Goal: Task Accomplishment & Management: Use online tool/utility

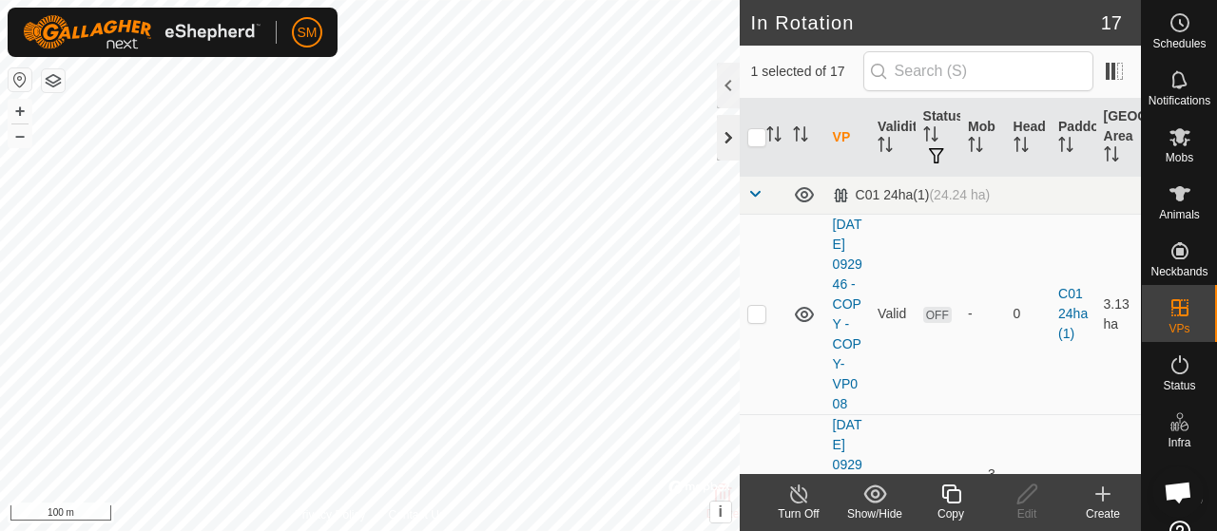
checkbox input "true"
checkbox input "false"
checkbox input "true"
click at [952, 503] on icon at bounding box center [950, 494] width 19 height 19
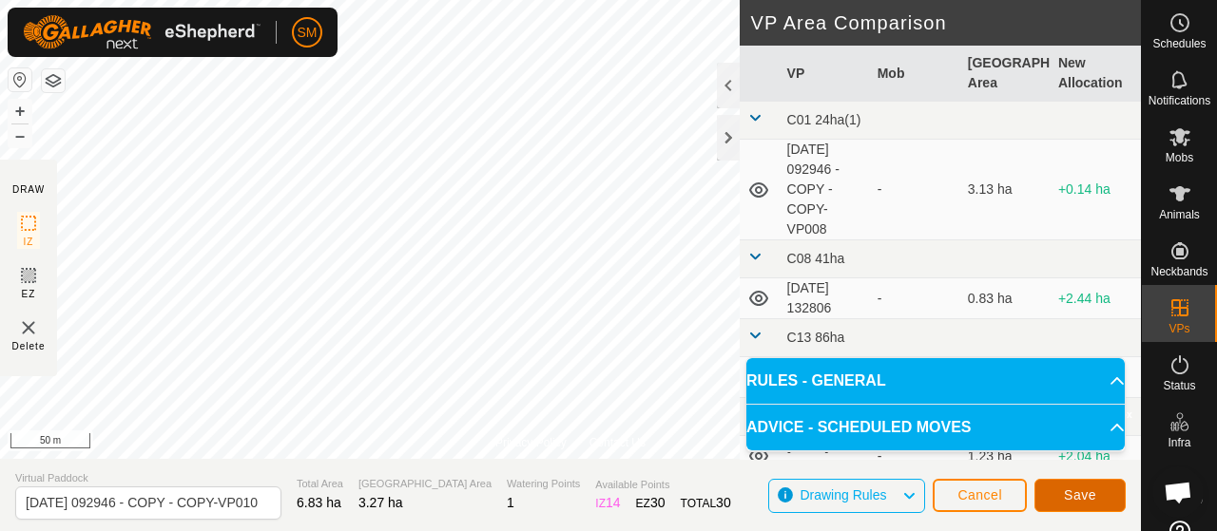
click at [1082, 499] on span "Save" at bounding box center [1080, 495] width 32 height 15
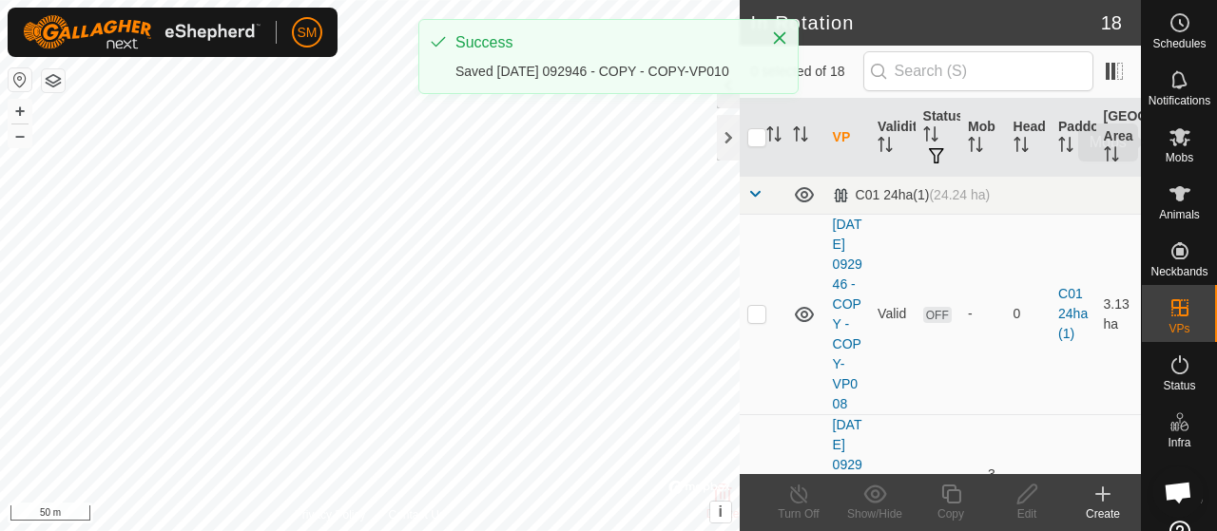
click at [1171, 140] on icon at bounding box center [1179, 137] width 21 height 18
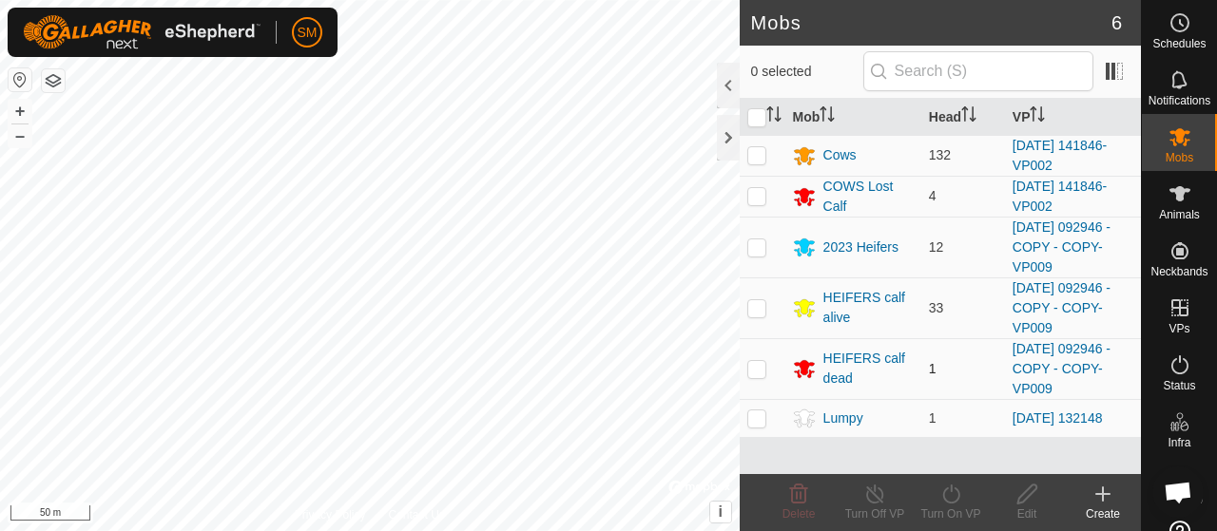
click at [760, 374] on td at bounding box center [763, 368] width 46 height 61
checkbox input "true"
click at [762, 307] on p-checkbox at bounding box center [756, 307] width 19 height 15
checkbox input "true"
click at [760, 257] on td at bounding box center [763, 247] width 46 height 61
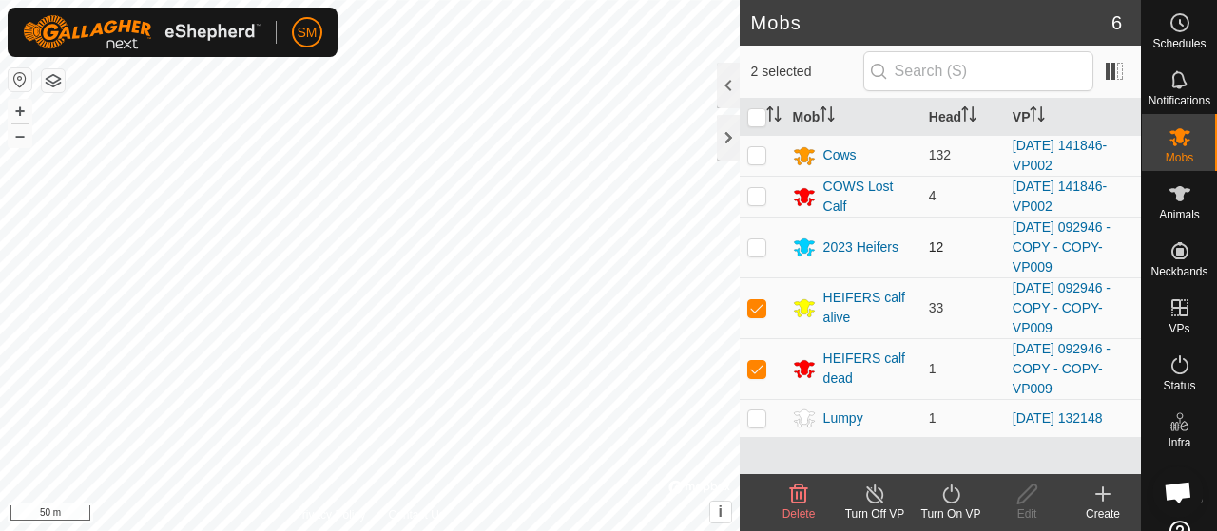
checkbox input "true"
click at [943, 499] on icon at bounding box center [950, 494] width 17 height 19
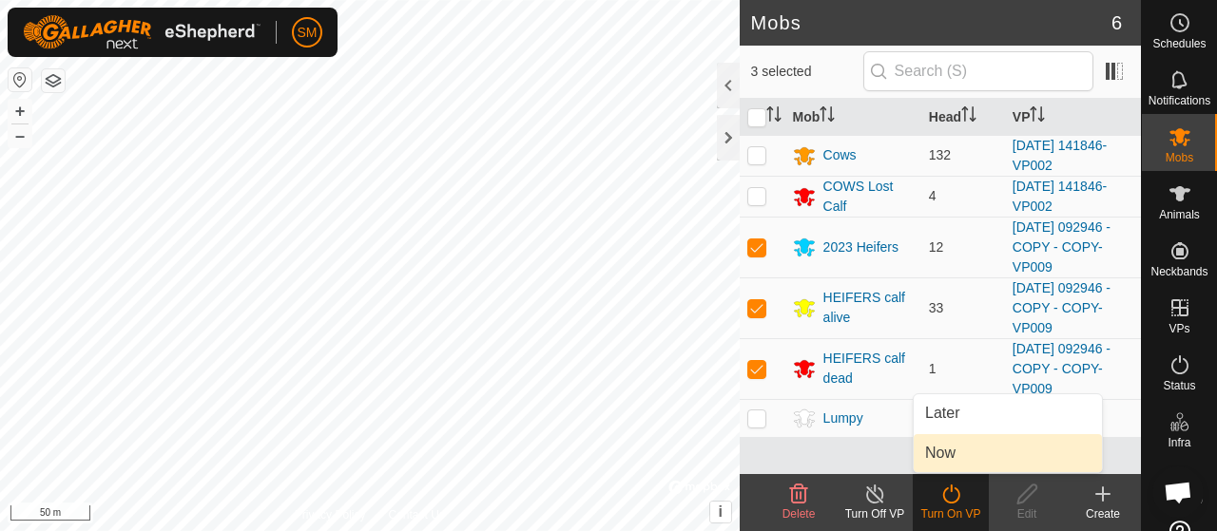
click at [960, 459] on link "Now" at bounding box center [1007, 453] width 188 height 38
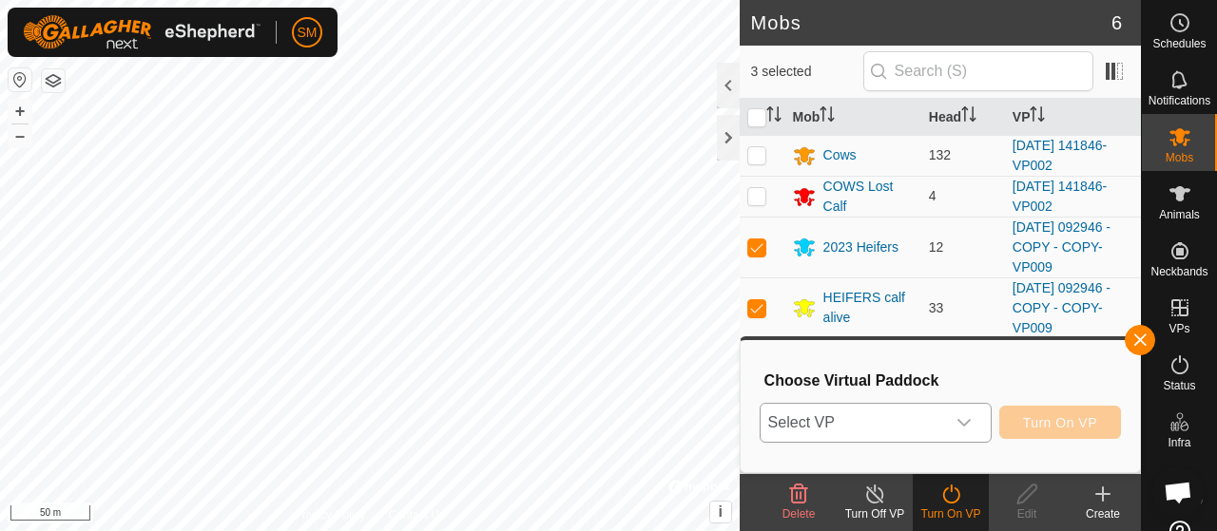
click at [963, 435] on div "dropdown trigger" at bounding box center [964, 423] width 38 height 38
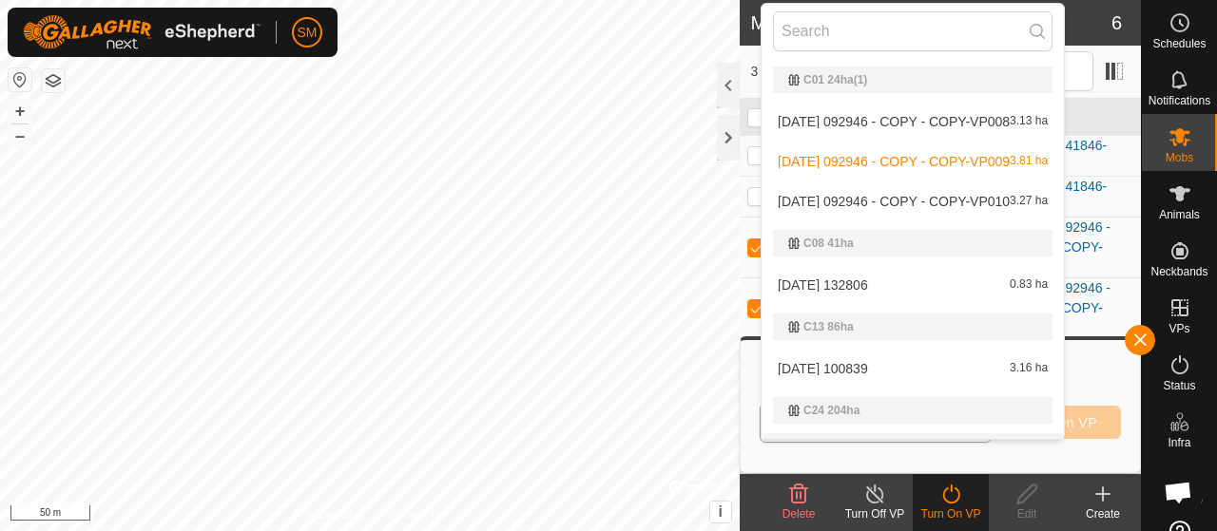
scroll to position [32, 0]
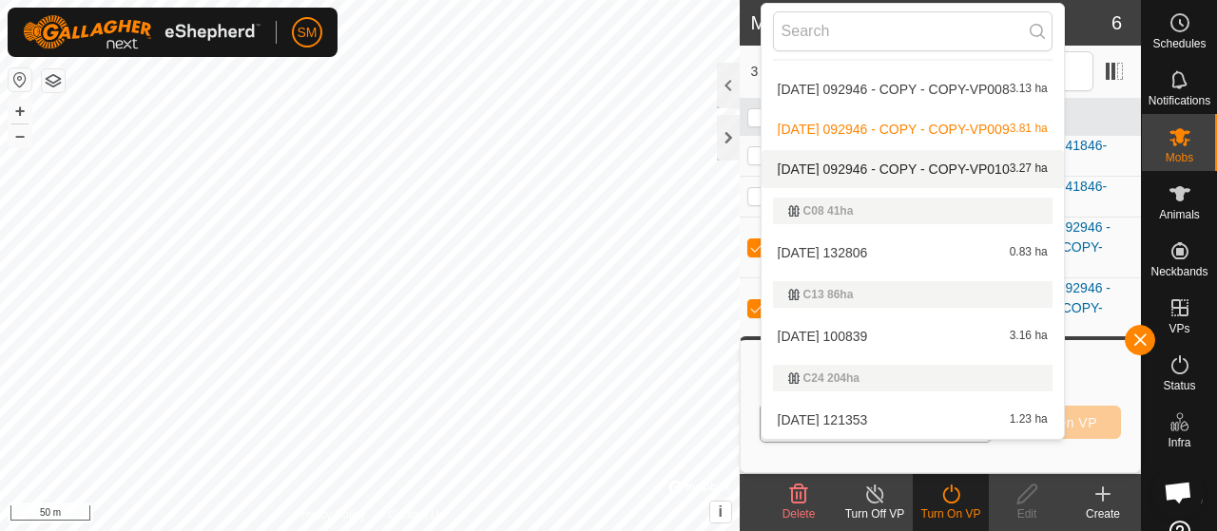
click at [981, 174] on span "[DATE] 092946 - COPY - COPY-VP010" at bounding box center [894, 169] width 232 height 13
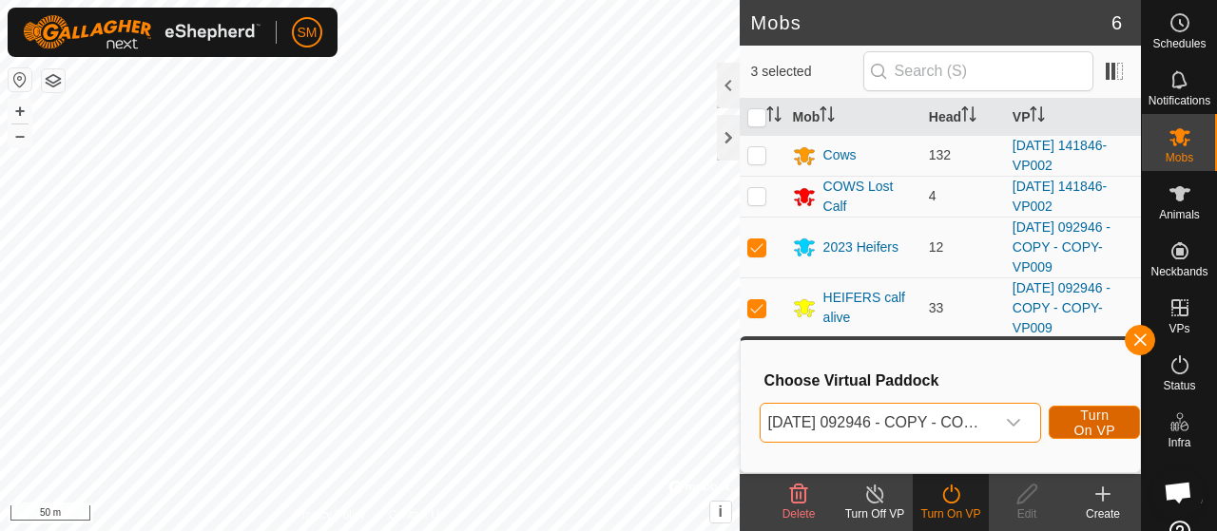
click at [1099, 428] on span "Turn On VP" at bounding box center [1094, 423] width 44 height 30
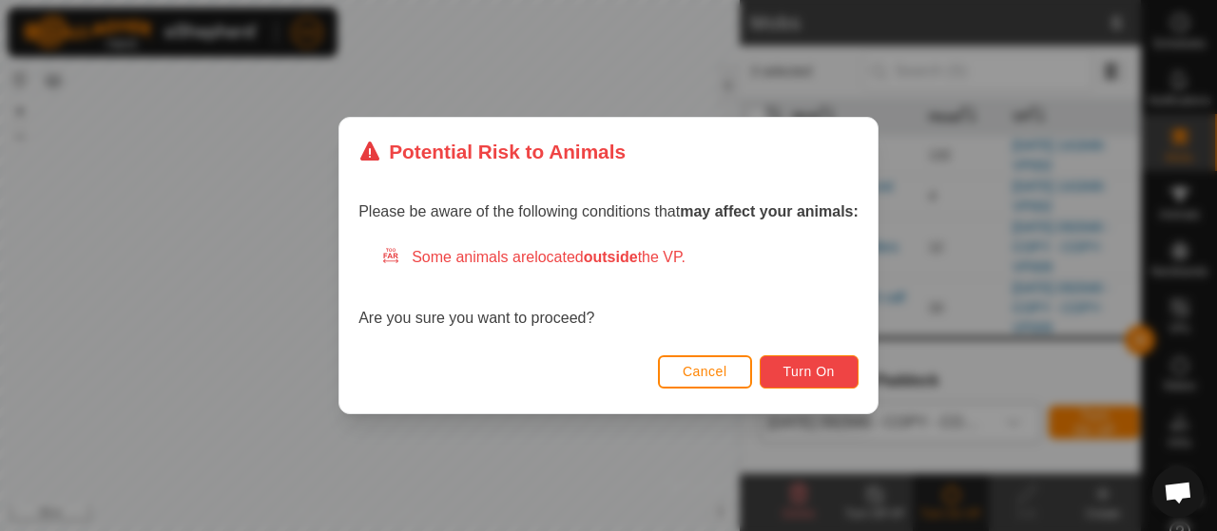
click at [848, 376] on button "Turn On" at bounding box center [809, 372] width 99 height 33
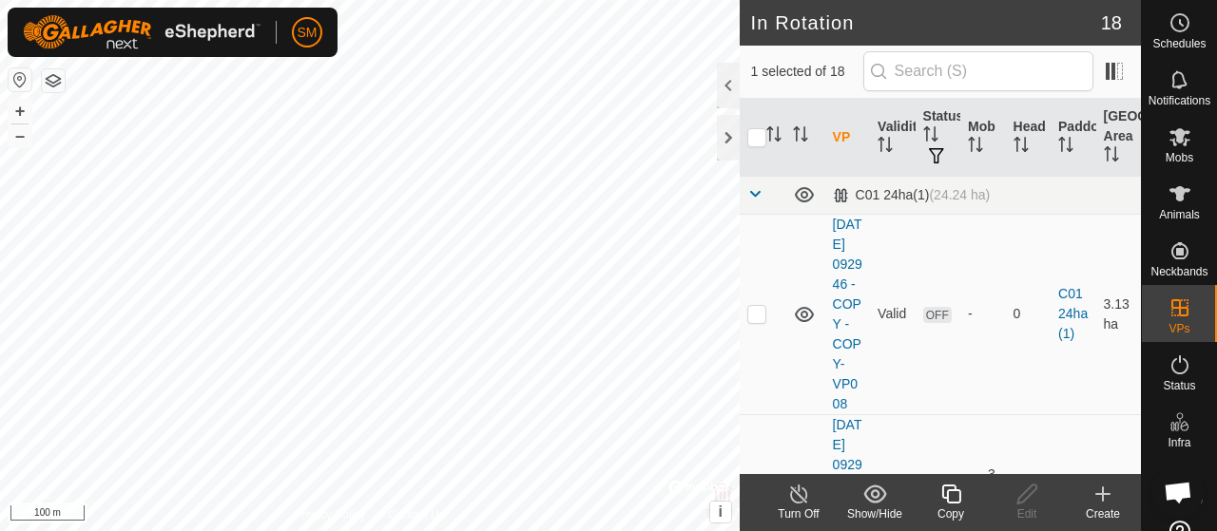
click at [958, 509] on div "Copy" at bounding box center [951, 514] width 76 height 17
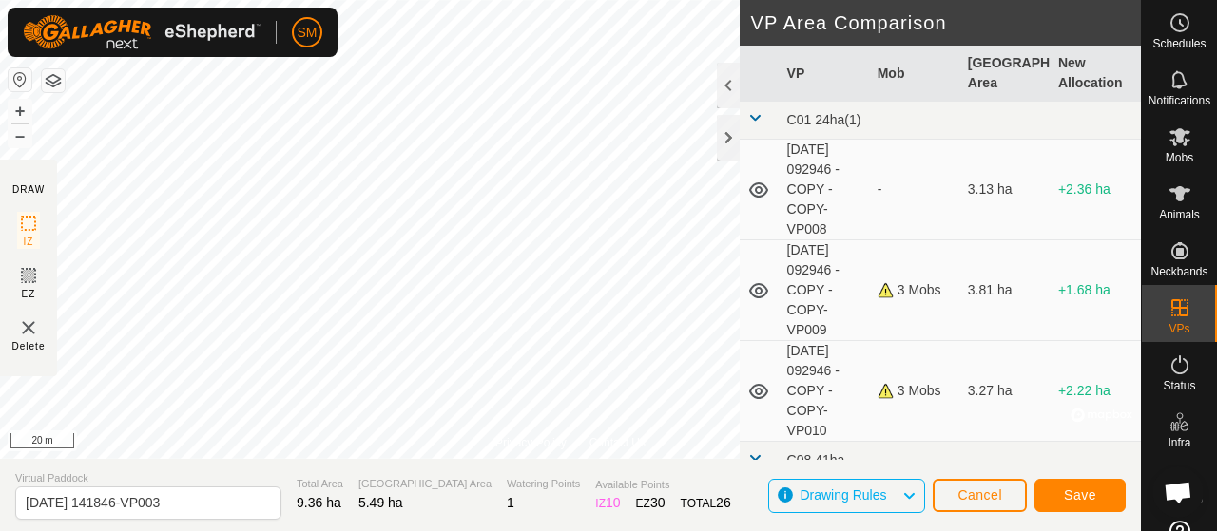
click at [511, 478] on div "Privacy Policy Contact Us Type: Inclusion Zone undefined Animal + – ⇧ i © Mapbo…" at bounding box center [570, 265] width 1141 height 531
click at [549, 435] on div "Privacy Policy Contact Us Type: Inclusion Zone undefined Animal + – ⇧ i © Mapbo…" at bounding box center [570, 229] width 1141 height 459
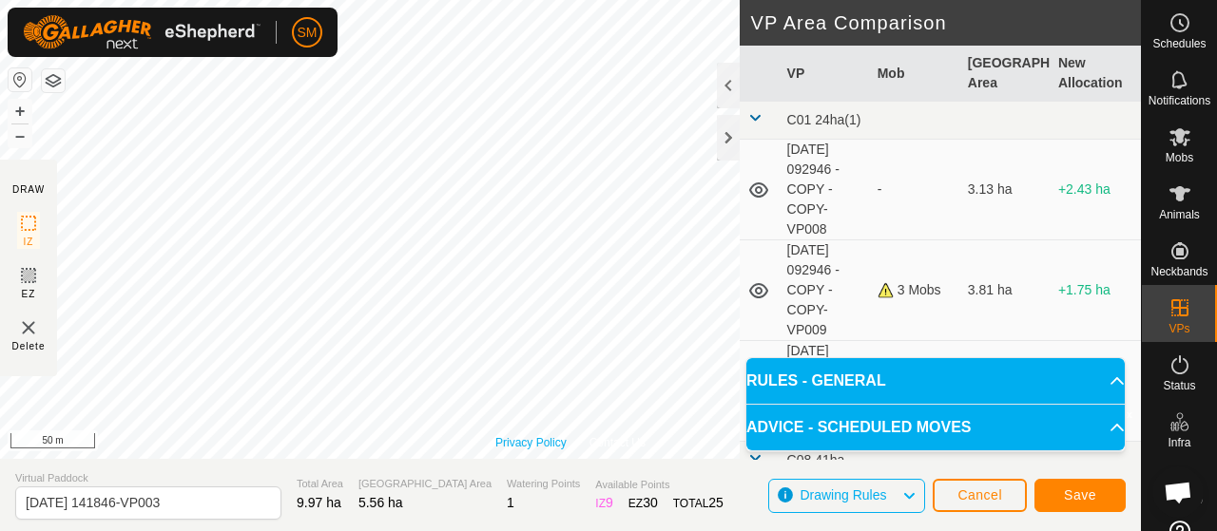
click at [525, 442] on div "Privacy Policy Contact Us Type: Inclusion Zone undefined Animal + – ⇧ i © Mapbo…" at bounding box center [570, 229] width 1141 height 459
click at [1100, 493] on button "Save" at bounding box center [1079, 495] width 91 height 33
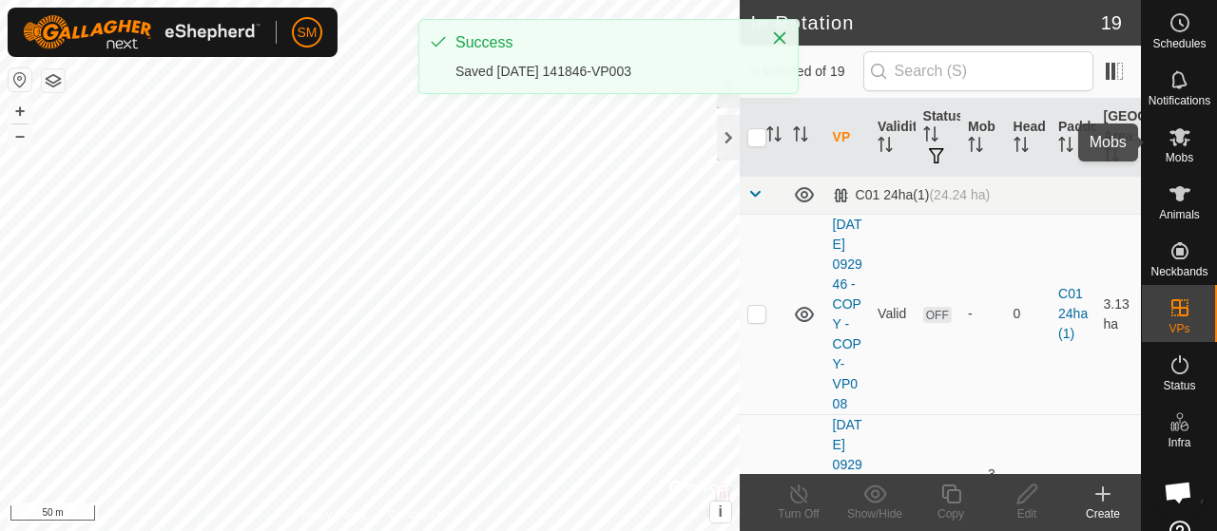
click at [1178, 128] on icon at bounding box center [1179, 136] width 23 height 23
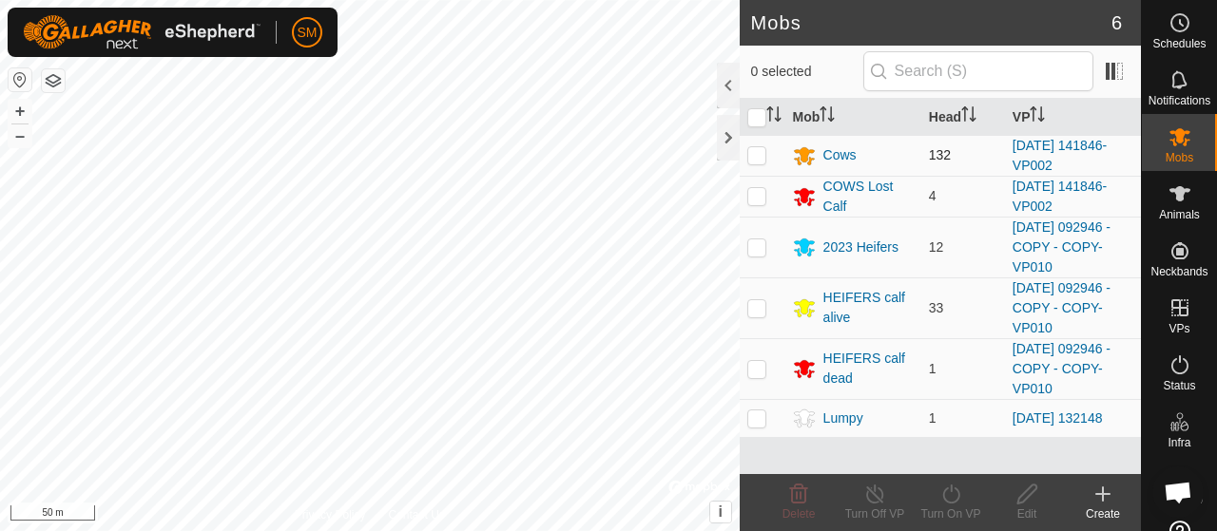
click at [756, 147] on p-checkbox at bounding box center [756, 154] width 19 height 15
checkbox input "true"
click at [758, 195] on p-checkbox at bounding box center [756, 195] width 19 height 15
checkbox input "true"
click at [947, 507] on div "Turn On VP" at bounding box center [951, 514] width 76 height 17
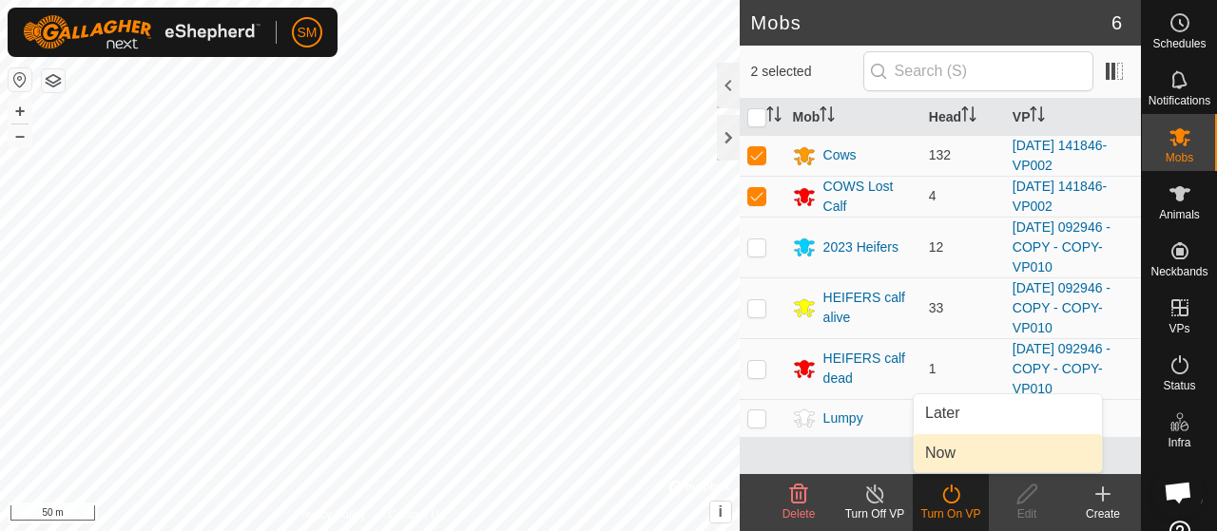
click at [952, 459] on span "Now" at bounding box center [940, 453] width 30 height 23
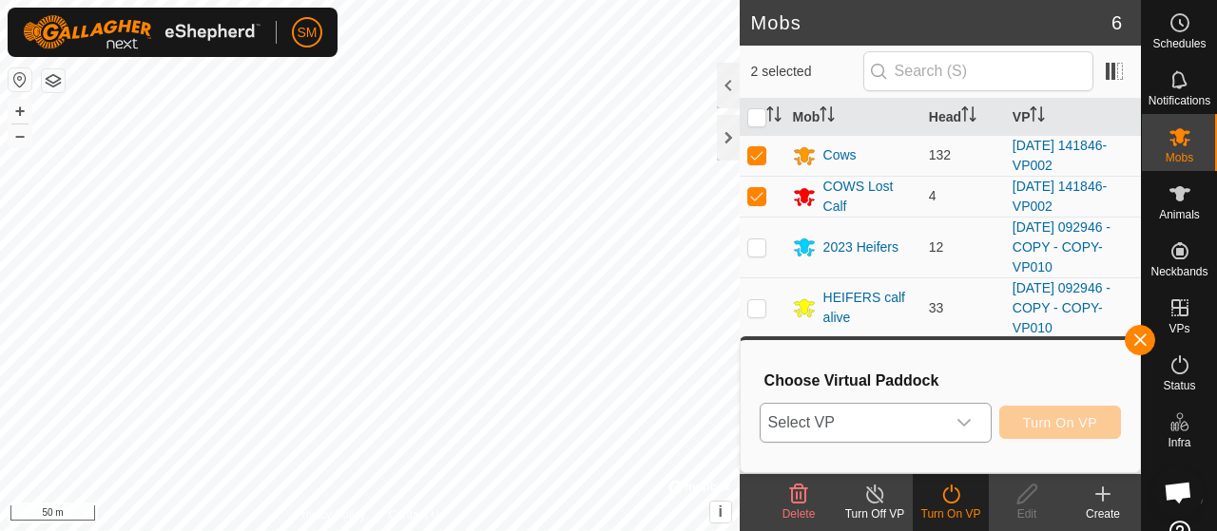
click at [957, 435] on div "dropdown trigger" at bounding box center [964, 423] width 38 height 38
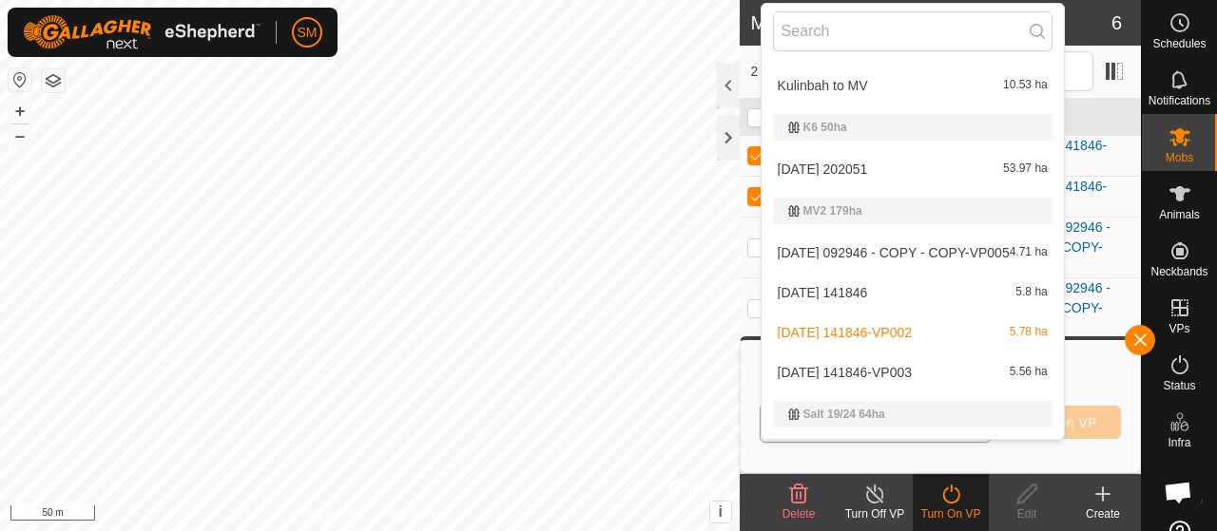
scroll to position [857, 0]
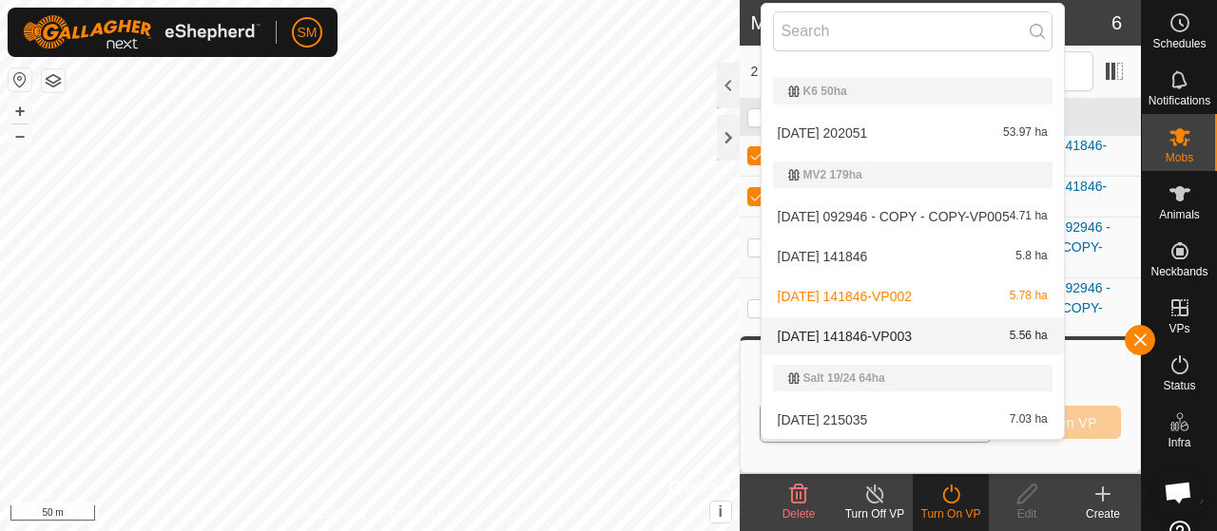
click at [943, 337] on div "[DATE] 141846-VP003 5.56 ha" at bounding box center [912, 336] width 279 height 23
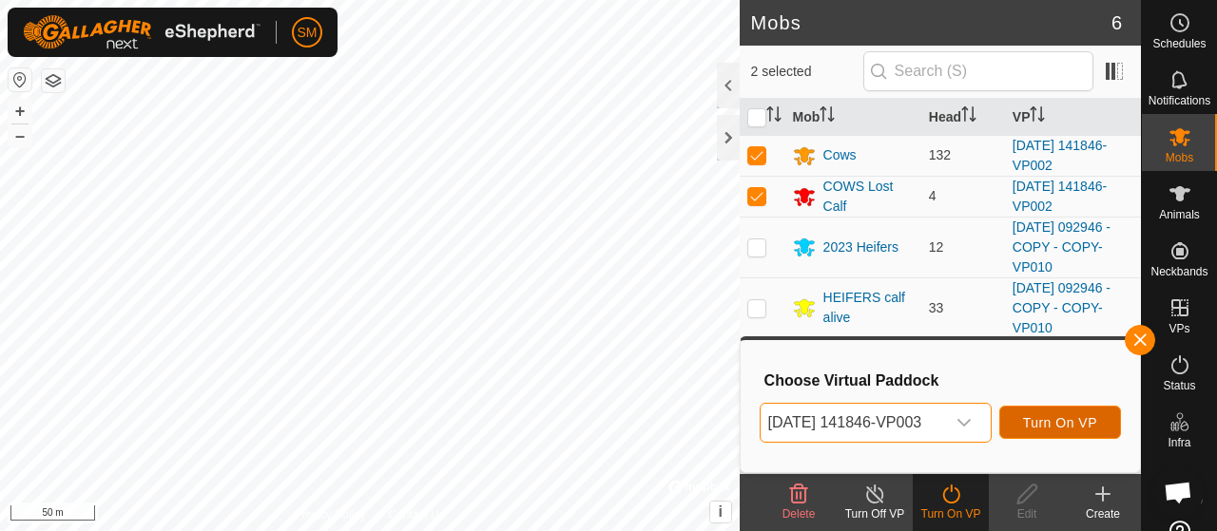
click at [1065, 431] on span "Turn On VP" at bounding box center [1060, 422] width 74 height 15
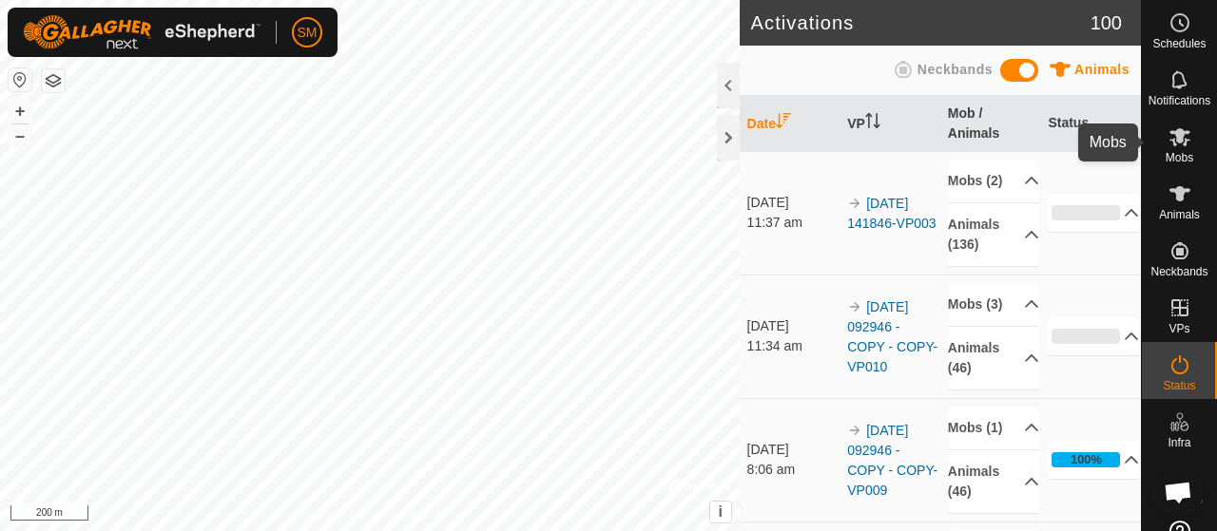
click at [1182, 158] on span "Mobs" at bounding box center [1179, 157] width 28 height 11
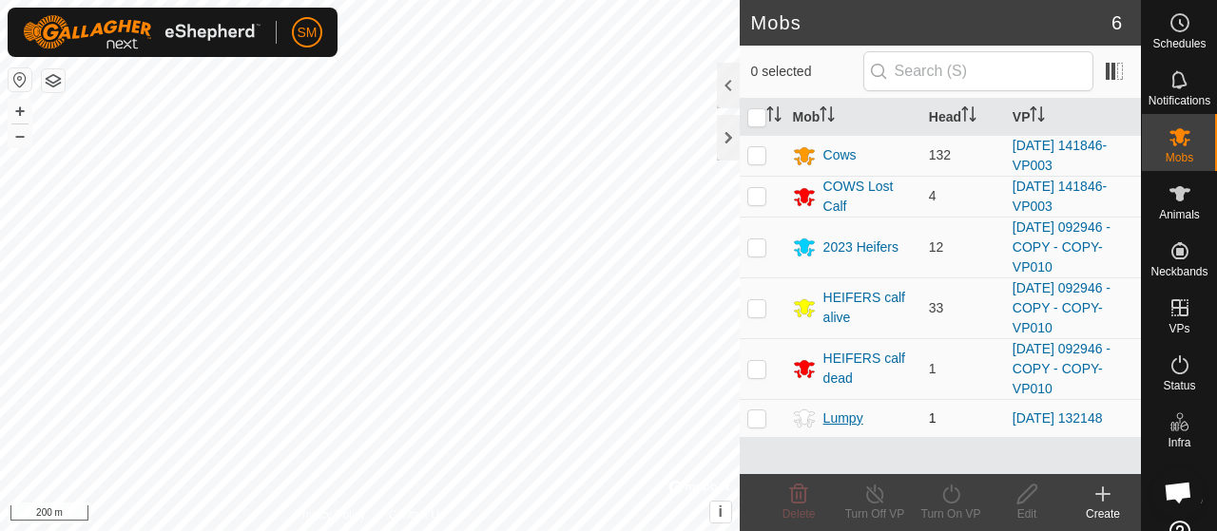
click at [842, 409] on div "Lumpy" at bounding box center [843, 419] width 40 height 20
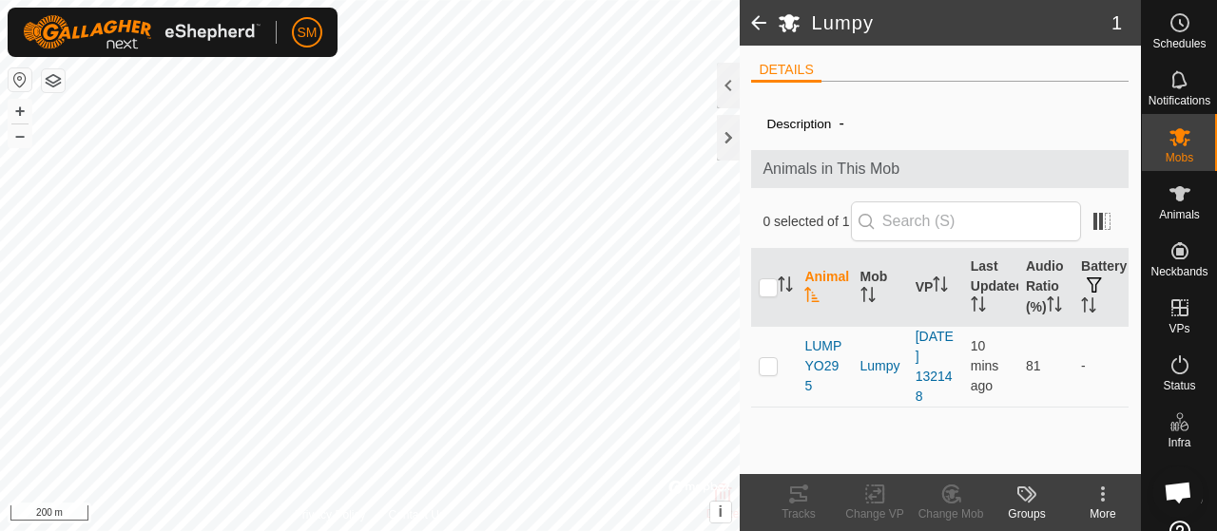
click at [753, 28] on span at bounding box center [759, 23] width 38 height 46
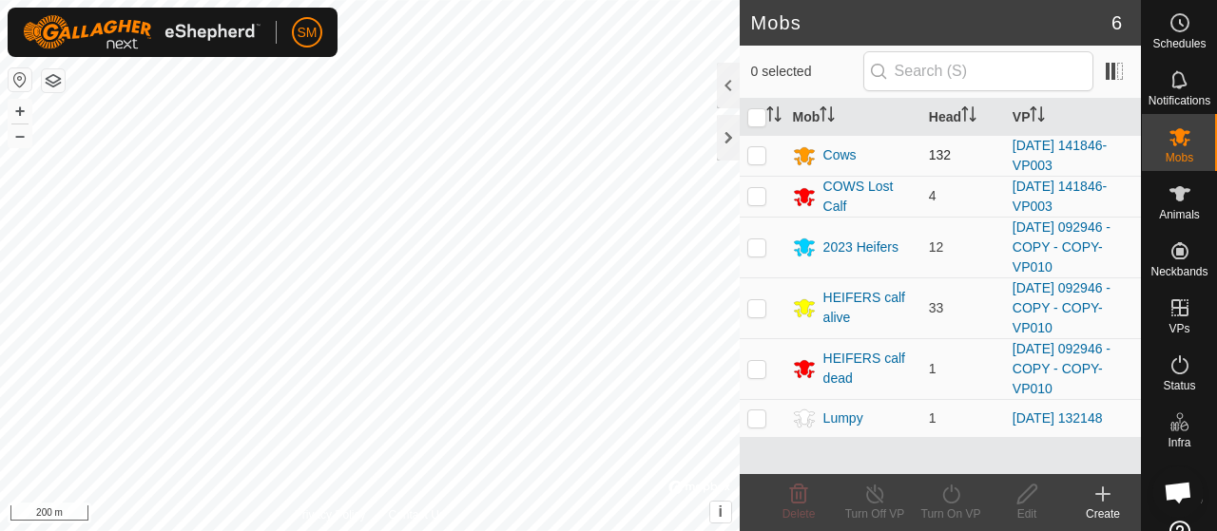
click at [756, 147] on p-checkbox at bounding box center [756, 154] width 19 height 15
checkbox input "true"
click at [850, 157] on div "Cows" at bounding box center [839, 155] width 33 height 20
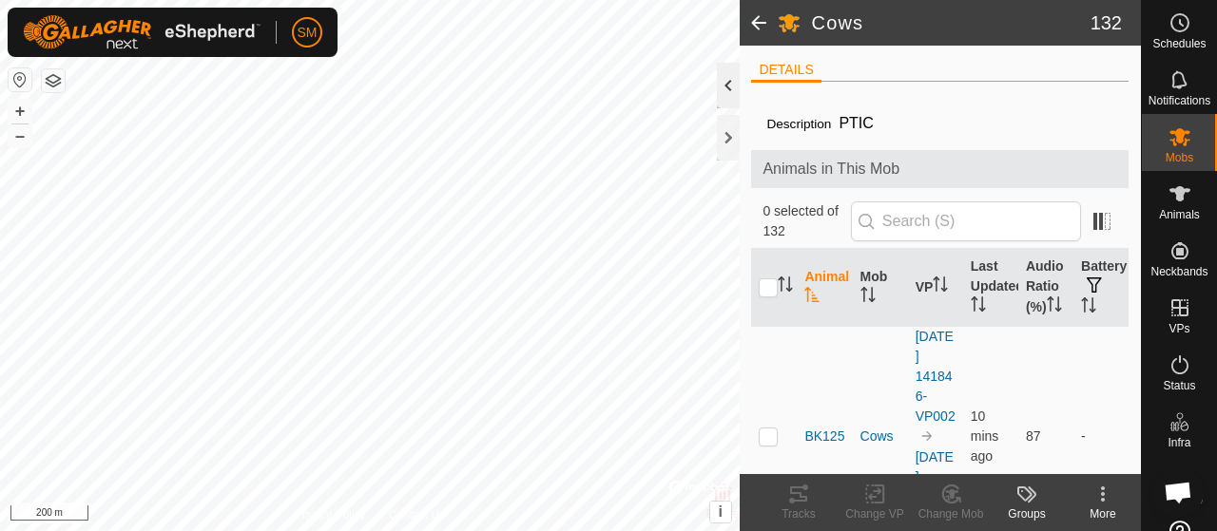
click at [726, 90] on div at bounding box center [728, 86] width 23 height 46
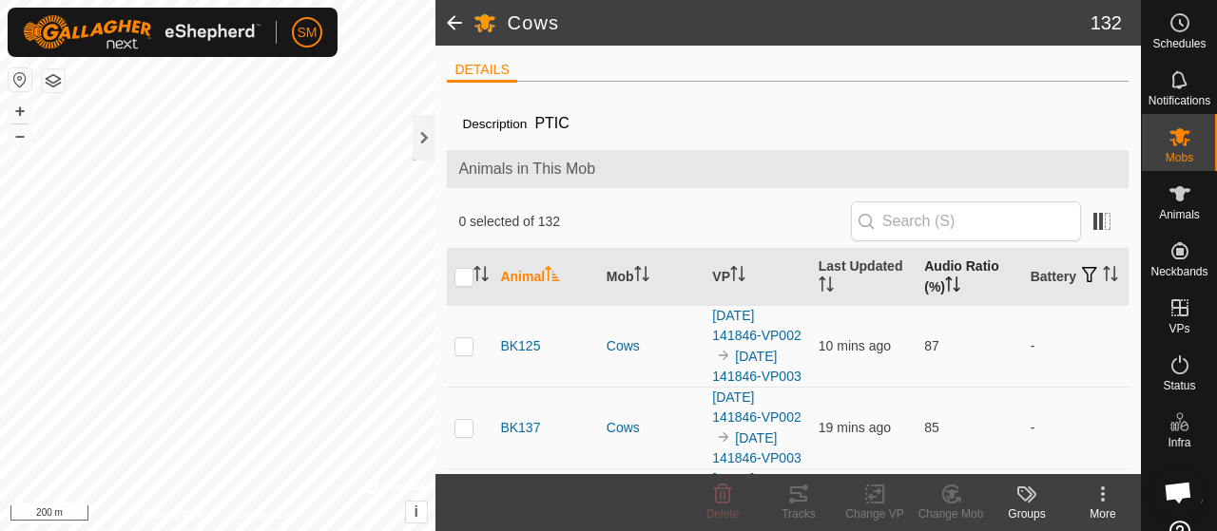
click at [961, 273] on th "Audio Ratio (%)" at bounding box center [969, 277] width 106 height 57
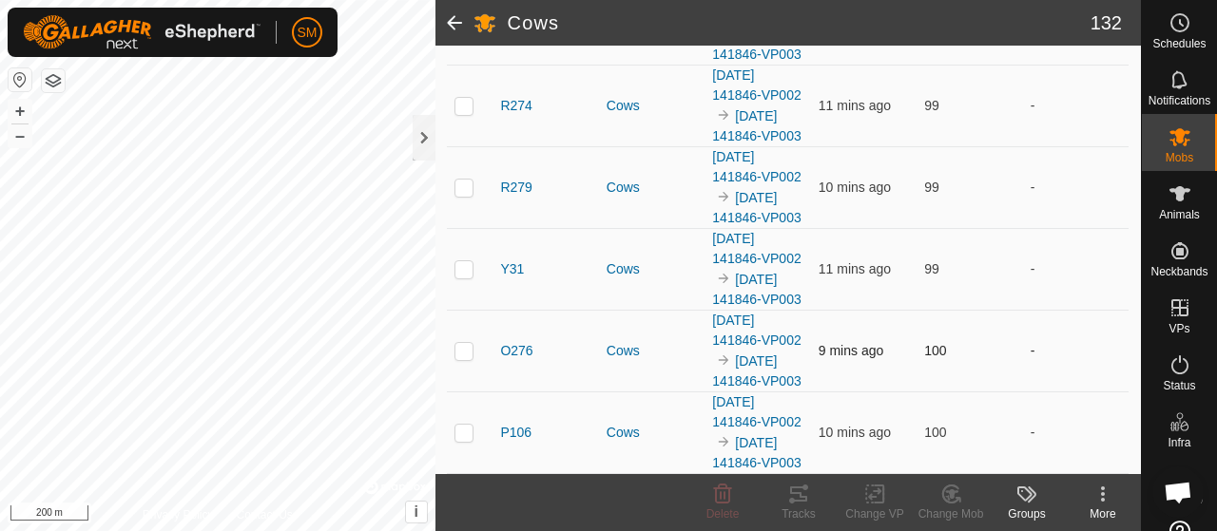
scroll to position [13755, 0]
click at [454, 24] on span at bounding box center [454, 23] width 38 height 46
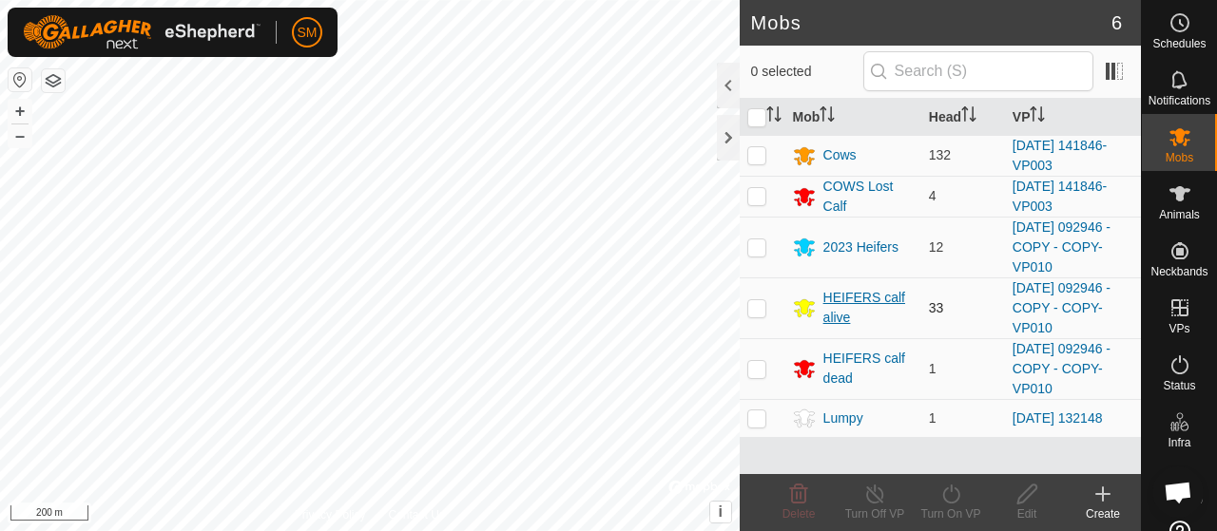
click at [863, 292] on div "HEIFERS calf alive" at bounding box center [868, 308] width 90 height 40
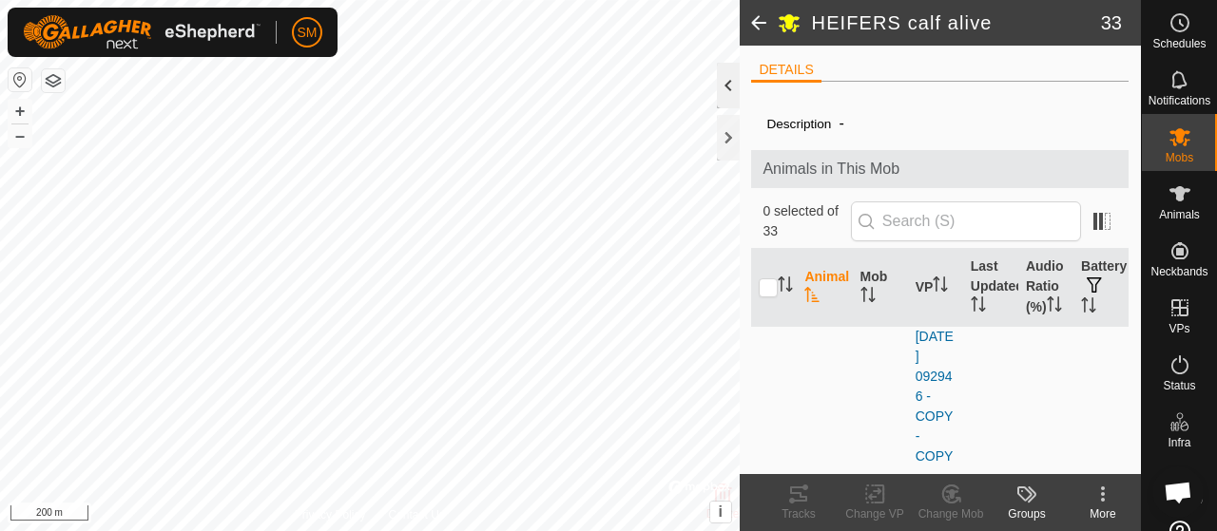
click at [724, 85] on div at bounding box center [728, 86] width 23 height 46
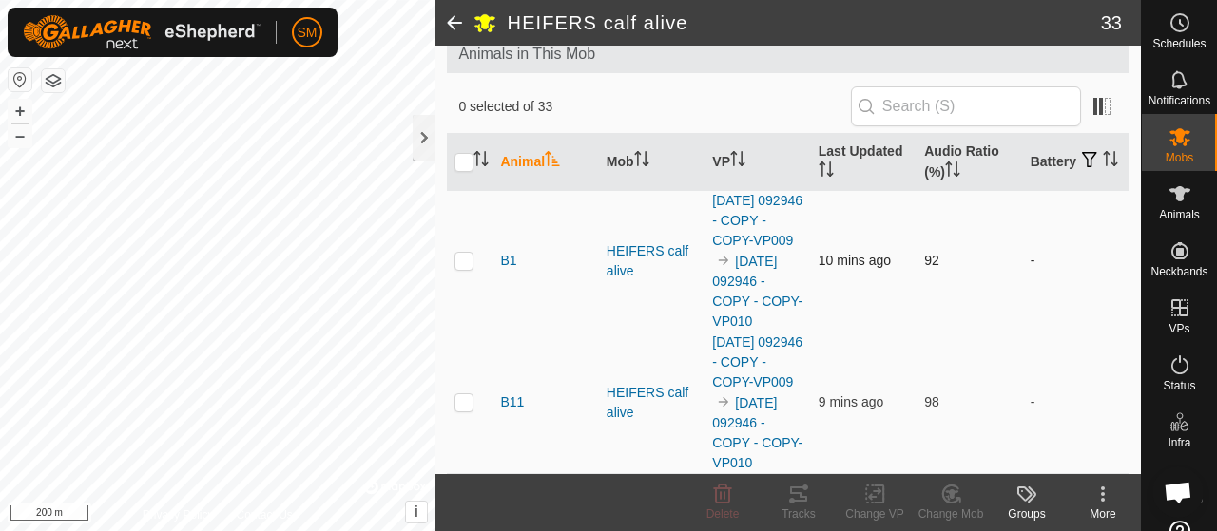
scroll to position [190, 0]
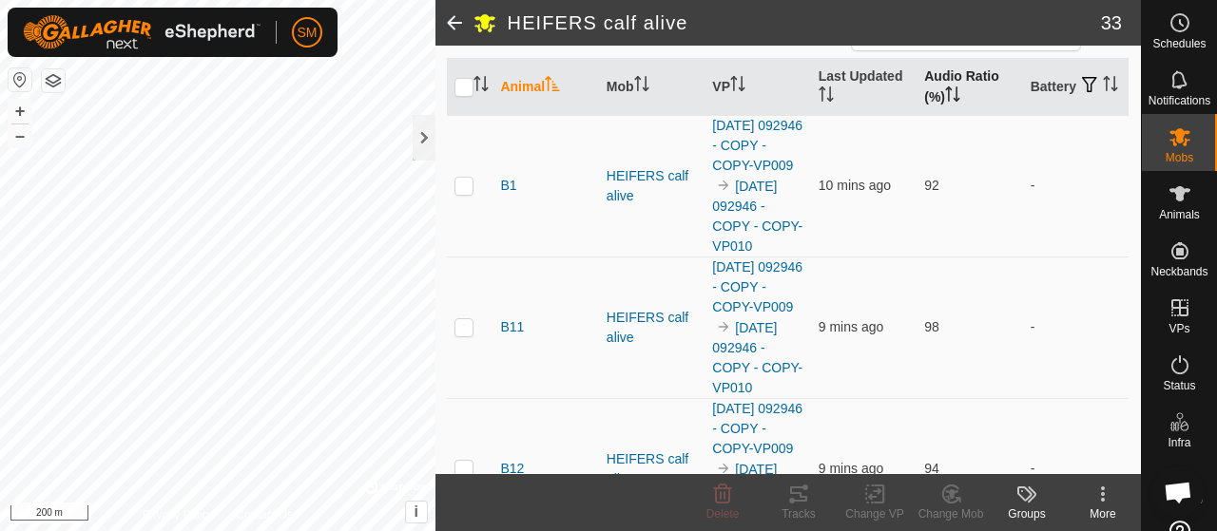
click at [956, 90] on th "Audio Ratio (%)" at bounding box center [969, 87] width 106 height 57
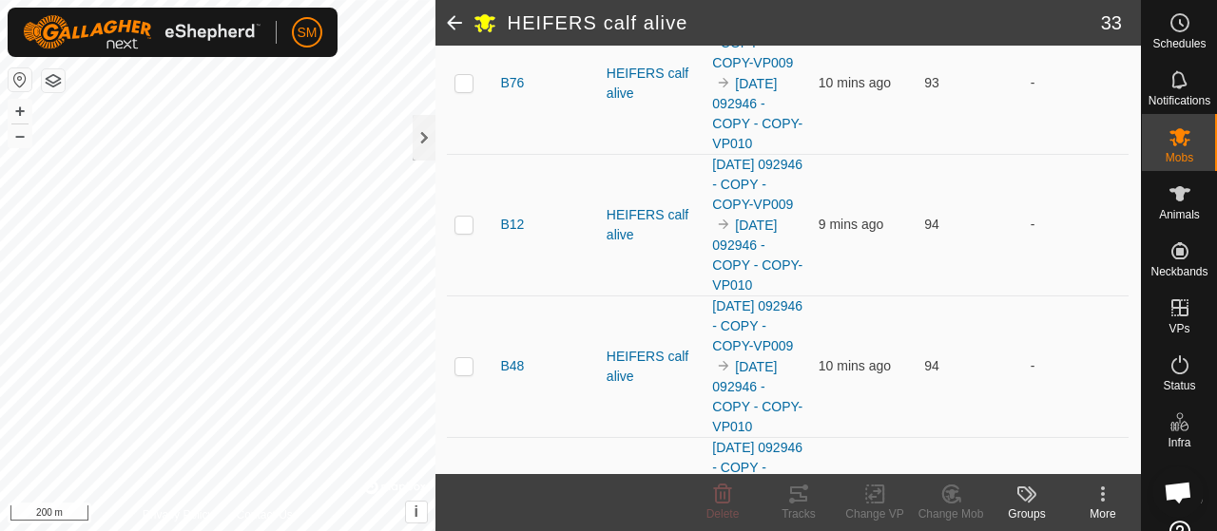
scroll to position [0, 0]
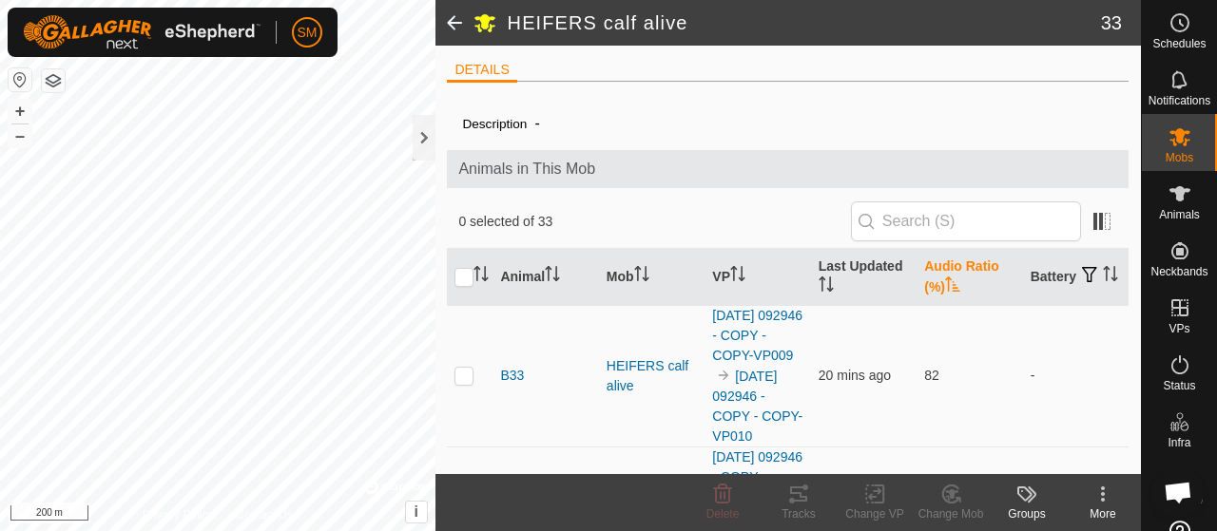
click at [460, 26] on span at bounding box center [454, 23] width 38 height 46
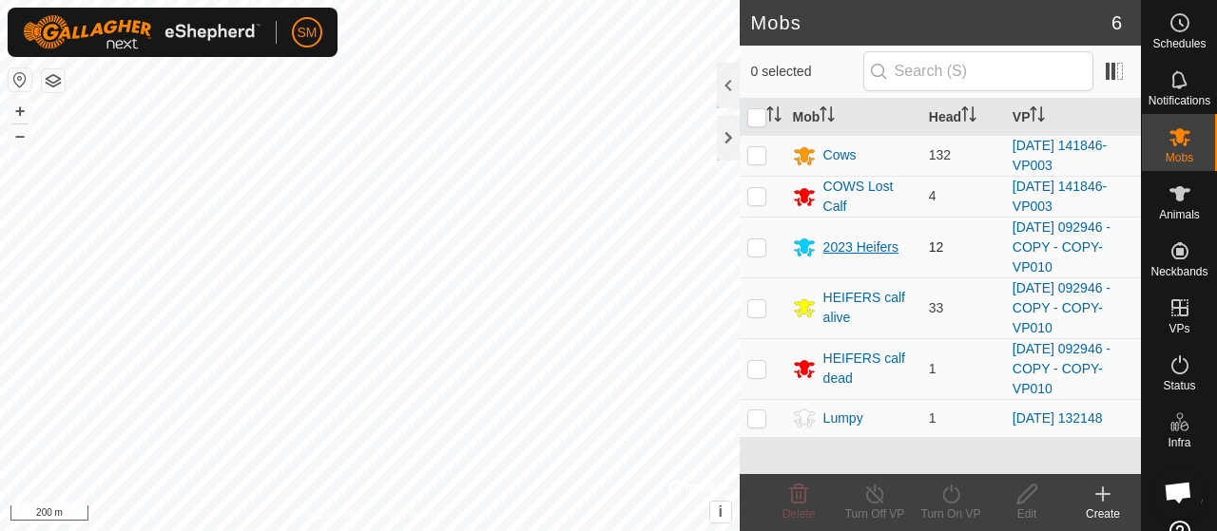
click at [885, 247] on div "2023 Heifers" at bounding box center [860, 248] width 75 height 20
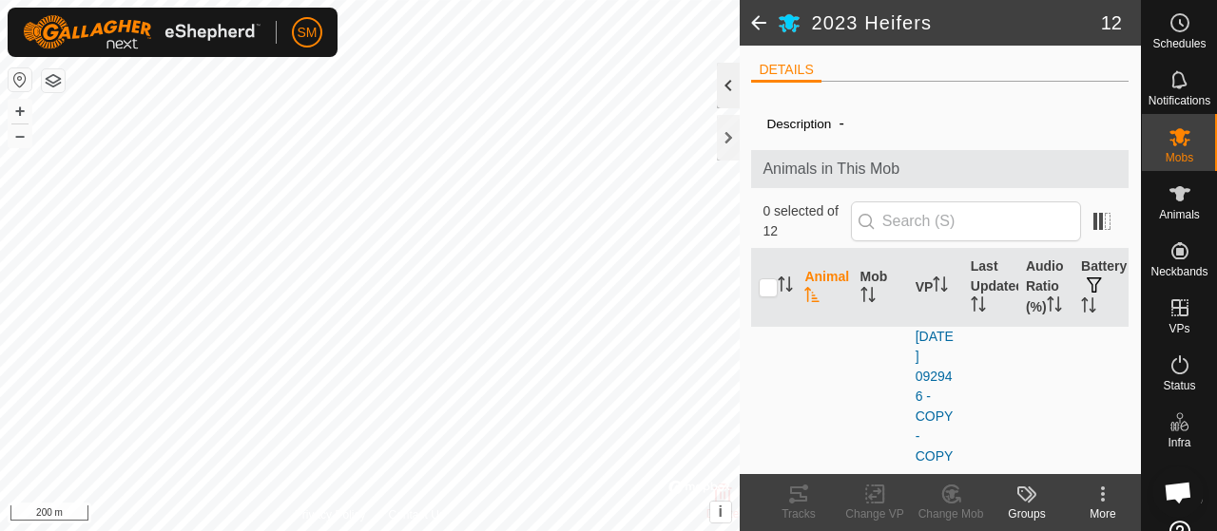
click at [717, 85] on div at bounding box center [728, 86] width 23 height 46
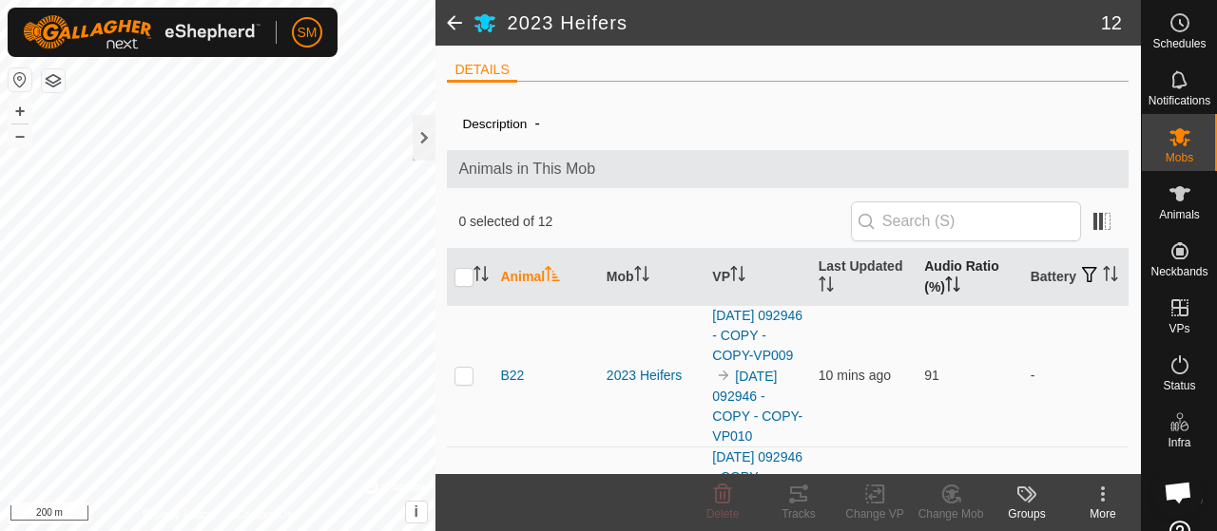
click at [945, 284] on icon "Activate to sort" at bounding box center [952, 284] width 15 height 15
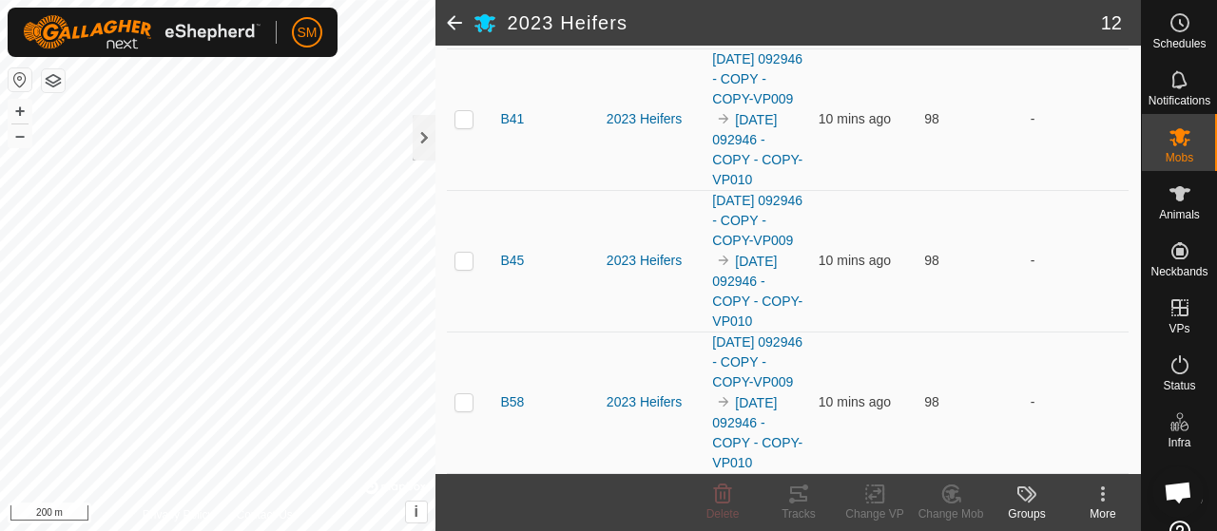
scroll to position [1760, 0]
click at [449, 12] on span at bounding box center [454, 23] width 38 height 46
